Goal: Find specific page/section: Find specific page/section

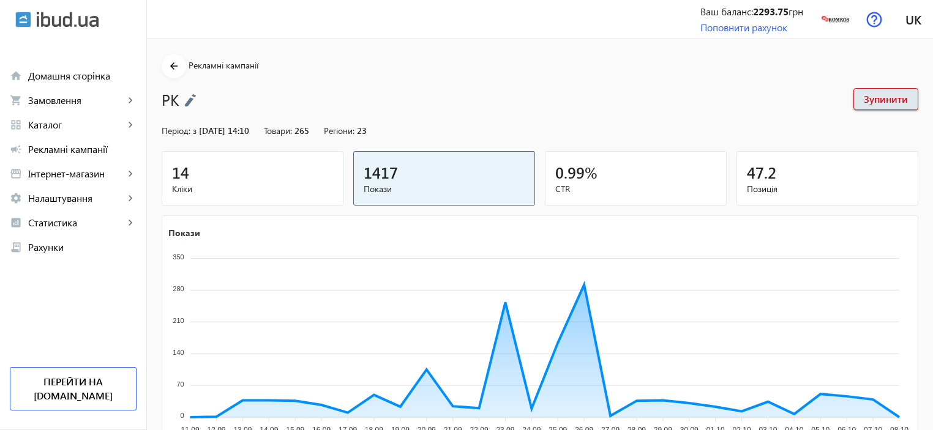
scroll to position [122, 0]
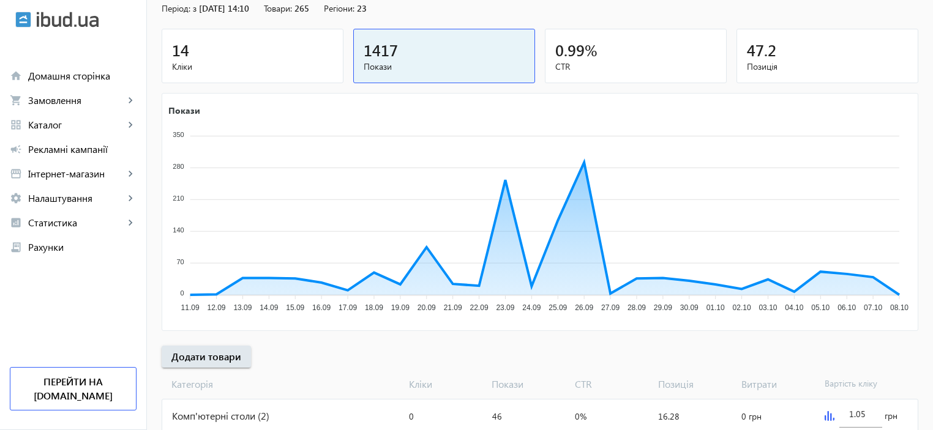
click at [236, 66] on span "Кліки" at bounding box center [252, 67] width 161 height 12
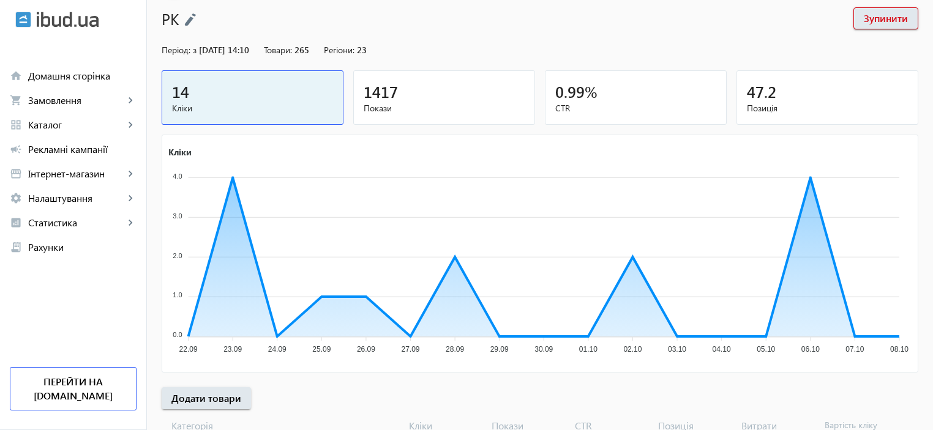
scroll to position [0, 0]
